Goal: Information Seeking & Learning: Find specific page/section

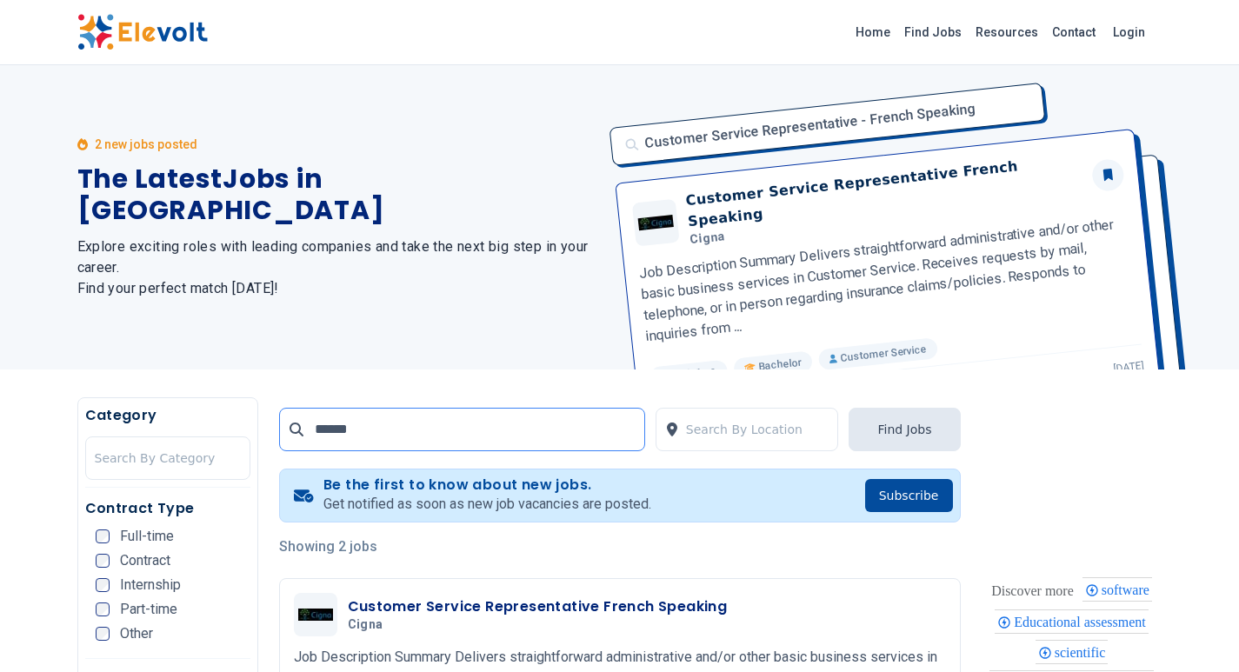
click at [457, 431] on input "******" at bounding box center [462, 429] width 366 height 43
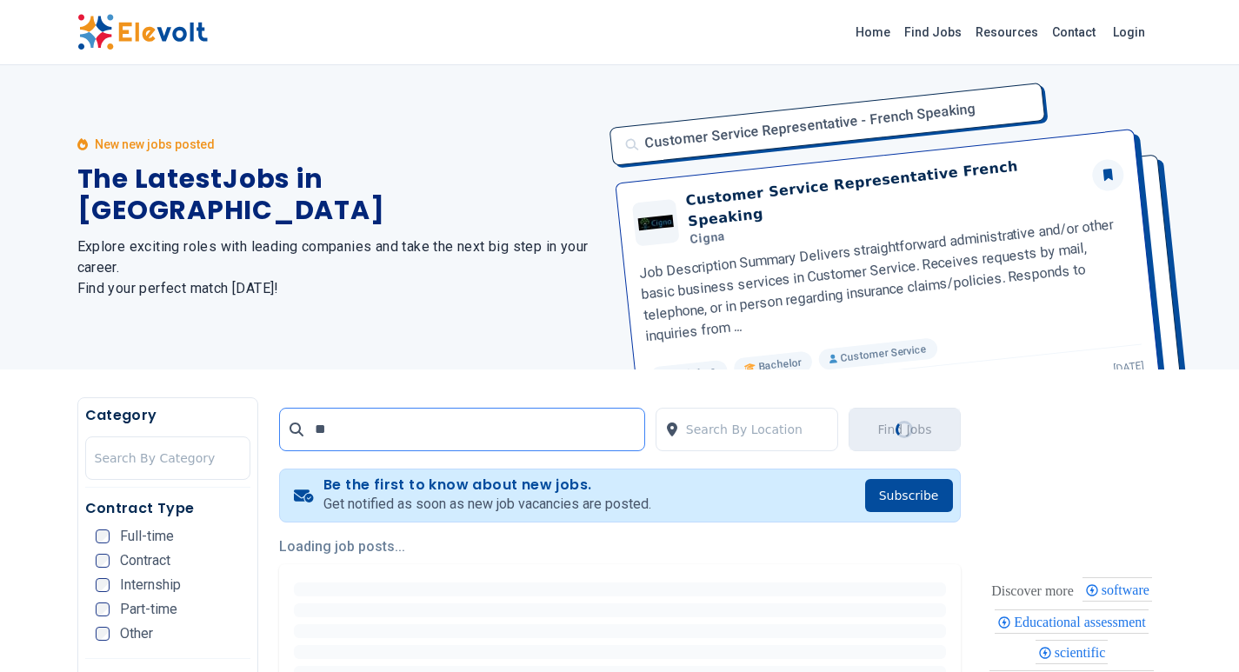
type input "*"
